Goal: Information Seeking & Learning: Learn about a topic

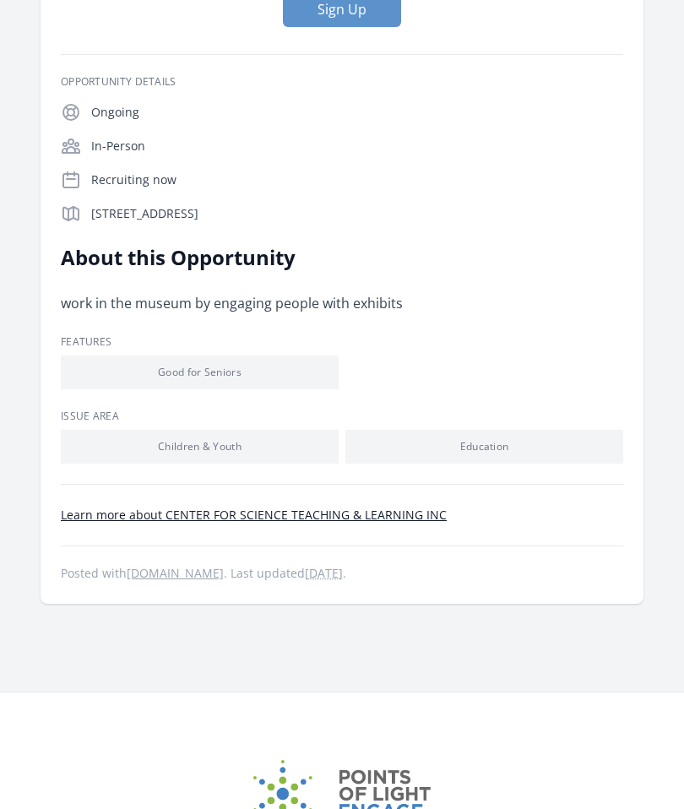
scroll to position [241, 0]
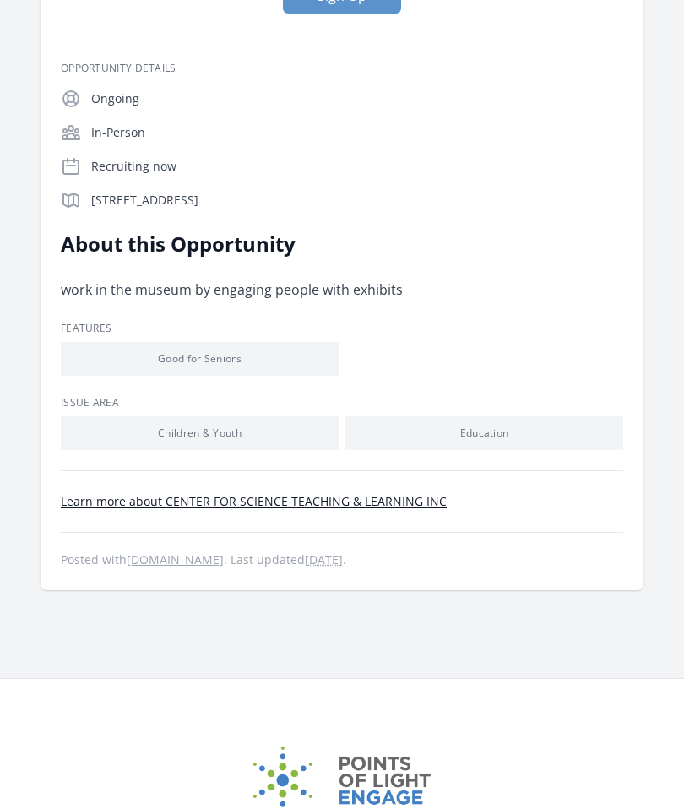
click at [235, 496] on link "Learn more about CENTER FOR SCIENCE TEACHING & LEARNING INC" at bounding box center [254, 501] width 386 height 16
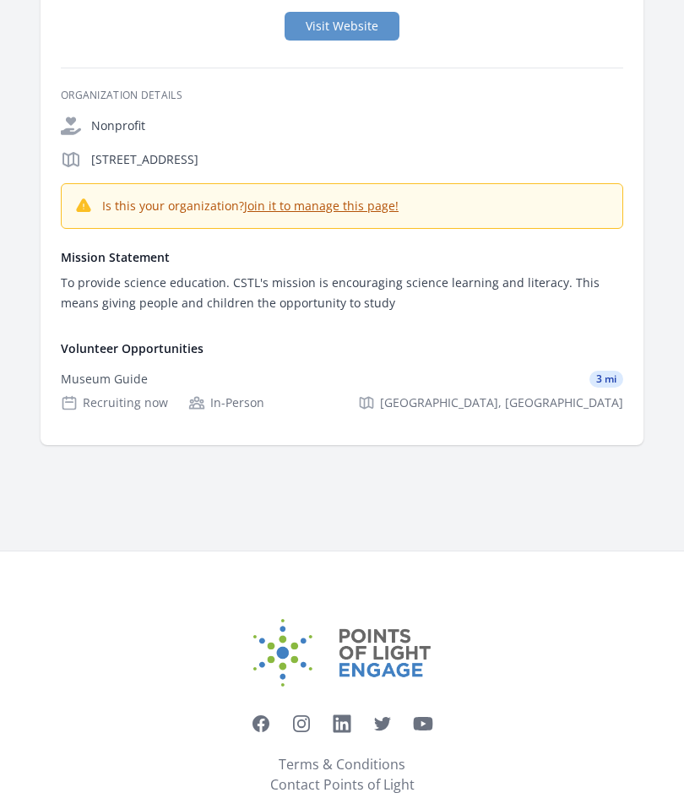
scroll to position [291, 0]
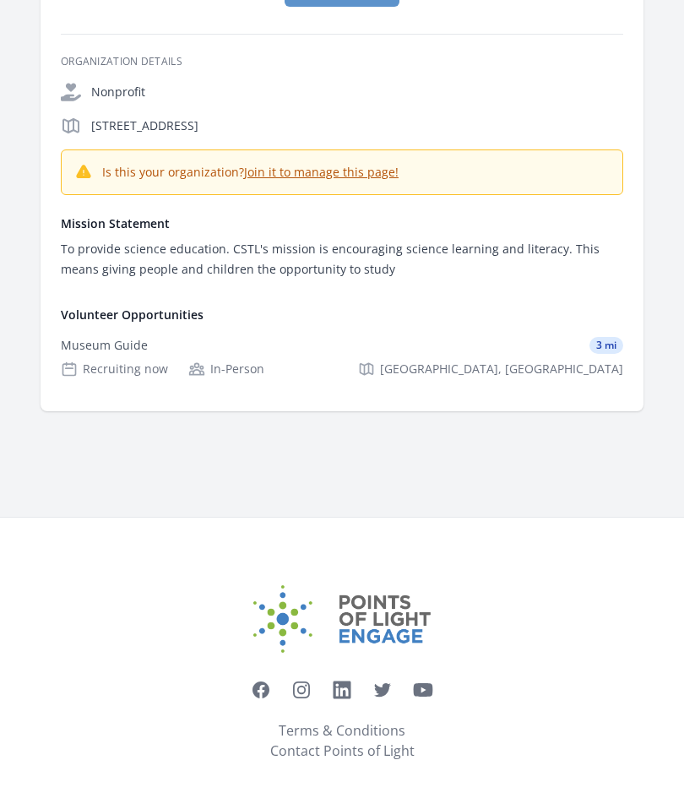
click at [133, 370] on div "Recruiting now" at bounding box center [114, 369] width 107 height 17
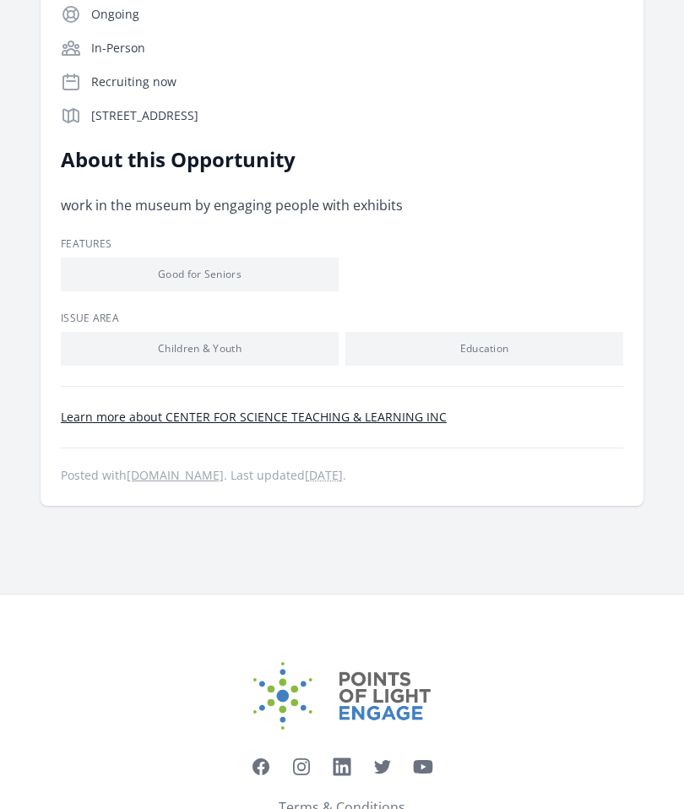
scroll to position [340, 0]
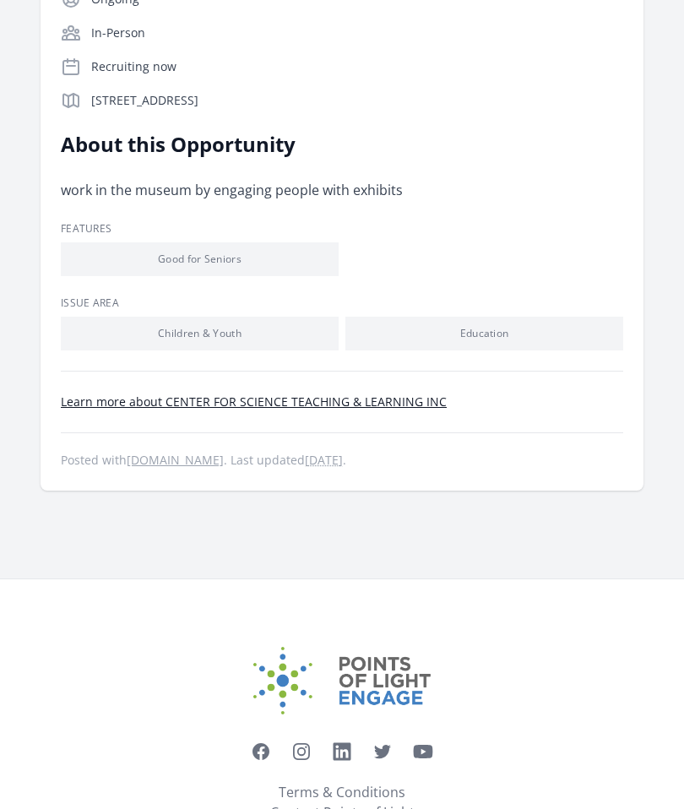
click at [604, 269] on ul "Good for Seniors" at bounding box center [342, 260] width 562 height 34
click at [534, 336] on li "Education" at bounding box center [484, 334] width 278 height 34
click at [497, 340] on li "Education" at bounding box center [484, 334] width 278 height 34
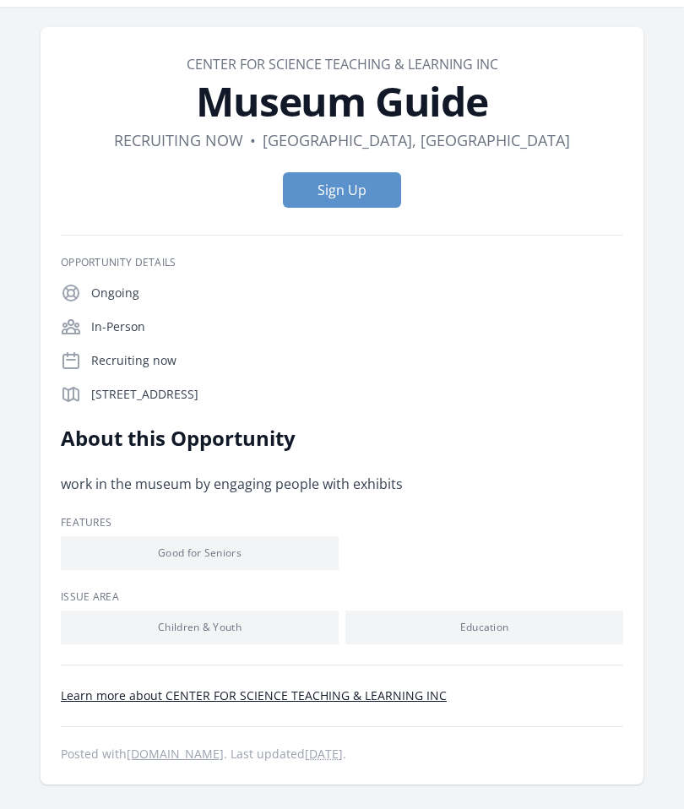
scroll to position [0, 0]
